Goal: Task Accomplishment & Management: Use online tool/utility

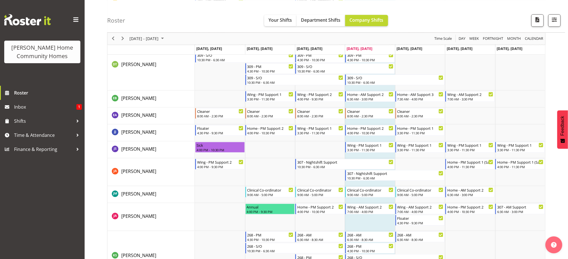
scroll to position [32, 0]
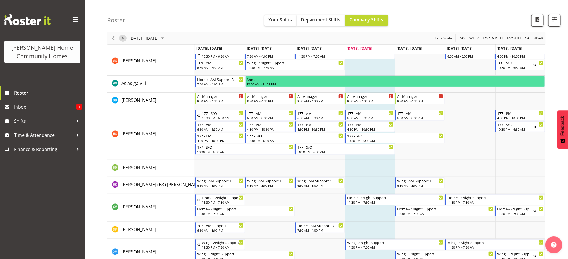
click at [125, 39] on span "Next" at bounding box center [122, 38] width 7 height 7
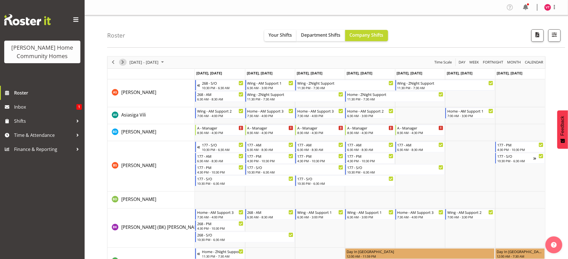
click at [124, 64] on span "Next" at bounding box center [122, 62] width 7 height 7
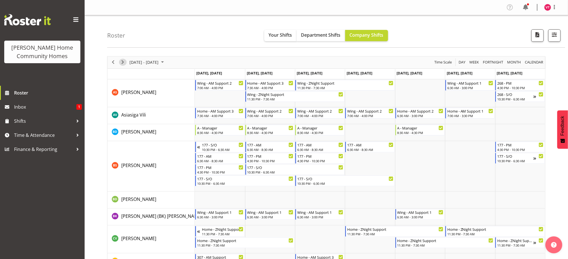
click at [123, 63] on span "Next" at bounding box center [122, 62] width 7 height 7
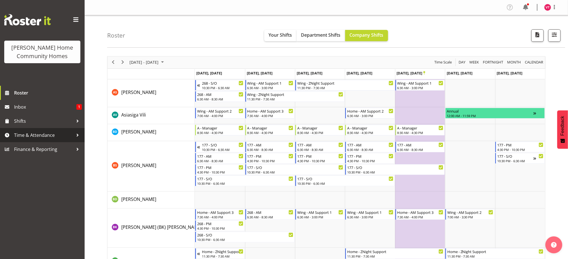
click at [44, 134] on span "Time & Attendance" at bounding box center [43, 135] width 59 height 8
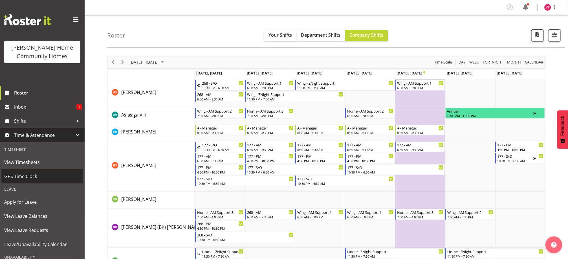
click at [38, 178] on span "GPS Time Clock" at bounding box center [42, 176] width 76 height 8
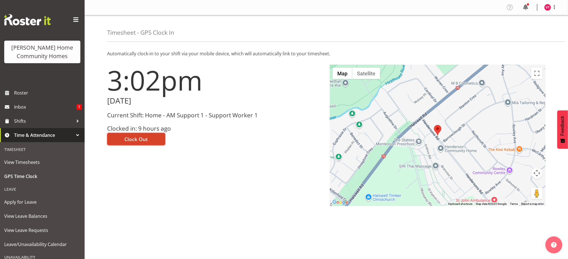
click at [132, 142] on span "Clock Out" at bounding box center [136, 138] width 23 height 7
click at [545, 7] on img at bounding box center [547, 7] width 7 height 7
click at [529, 26] on link "Log Out" at bounding box center [530, 30] width 54 height 10
